Goal: Information Seeking & Learning: Compare options

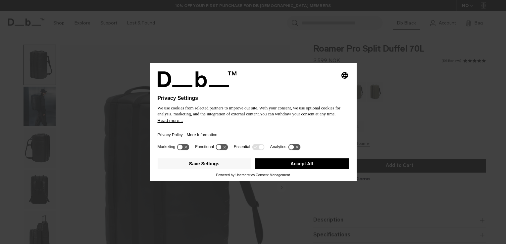
click at [306, 164] on button "Accept All" at bounding box center [302, 164] width 94 height 11
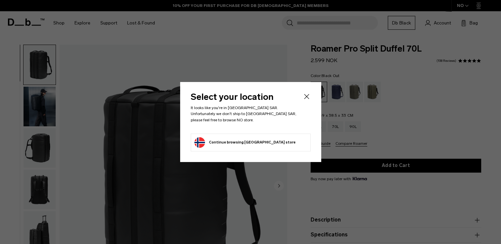
click at [308, 98] on icon "Close" at bounding box center [307, 97] width 8 height 8
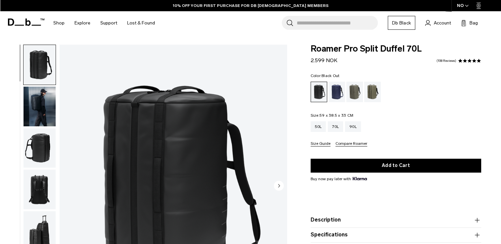
click at [33, 105] on img "button" at bounding box center [40, 107] width 32 height 40
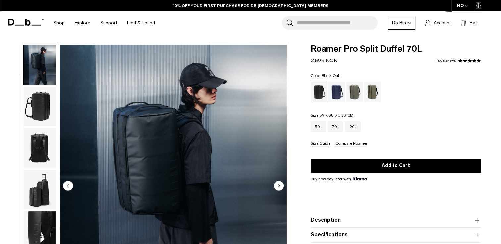
click at [33, 132] on img "button" at bounding box center [40, 148] width 32 height 40
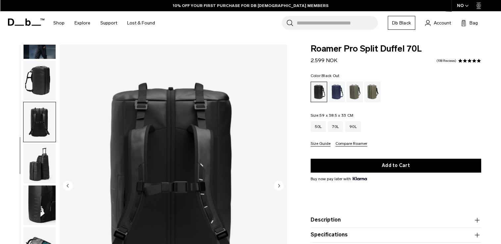
scroll to position [90, 0]
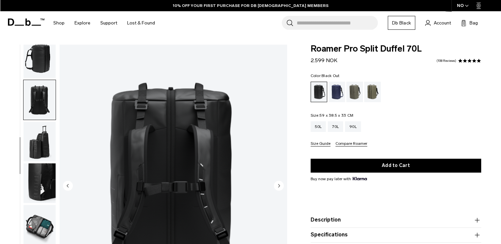
click at [32, 141] on img "button" at bounding box center [40, 142] width 32 height 40
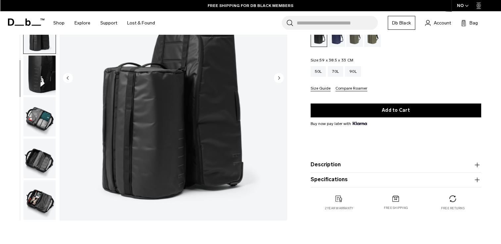
scroll to position [132, 0]
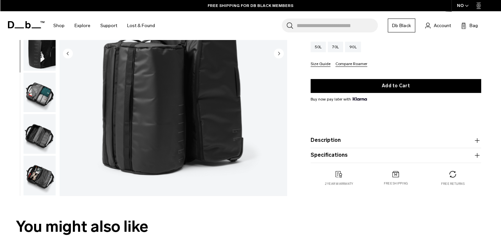
click at [347, 140] on button "Description" at bounding box center [396, 140] width 170 height 8
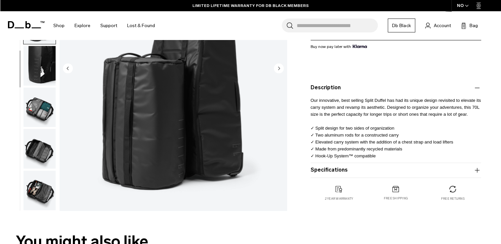
click at [339, 168] on button "Specifications" at bounding box center [396, 171] width 170 height 8
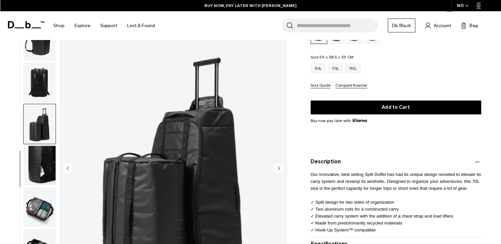
scroll to position [0, 0]
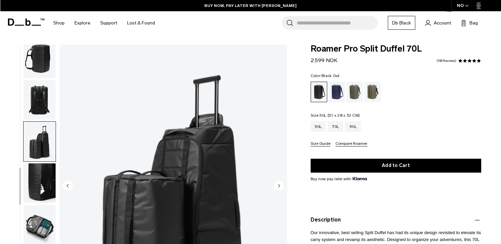
click at [320, 133] on div "50L 70L 90L Size Guide Compare Roamer" at bounding box center [396, 133] width 170 height 25
click at [321, 127] on div "50L" at bounding box center [319, 126] width 16 height 11
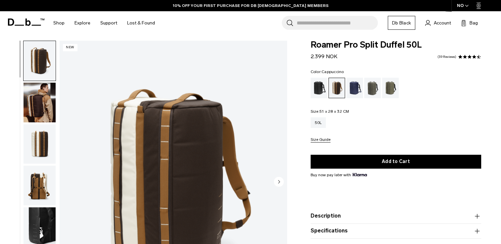
scroll to position [33, 0]
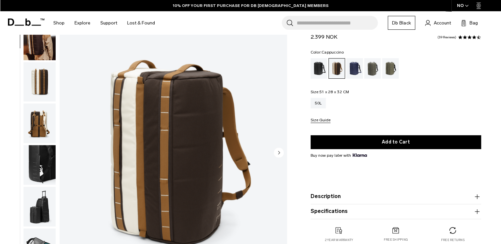
click at [42, 112] on img "button" at bounding box center [40, 124] width 32 height 40
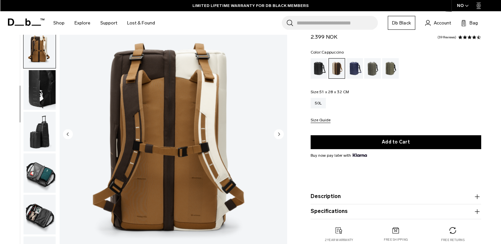
scroll to position [0, 0]
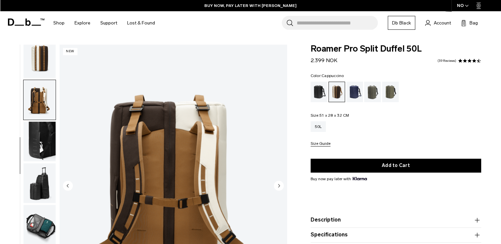
click at [328, 145] on button "Size Guide" at bounding box center [321, 144] width 20 height 5
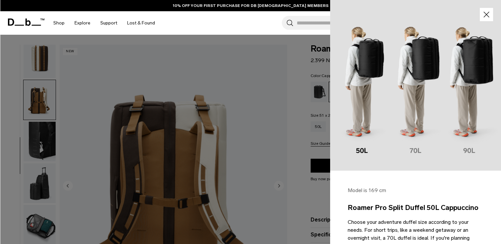
click at [298, 105] on div at bounding box center [250, 122] width 501 height 244
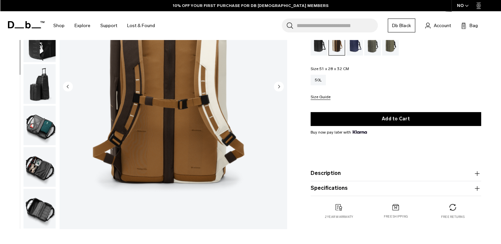
scroll to position [66, 0]
